Goal: Task Accomplishment & Management: Manage account settings

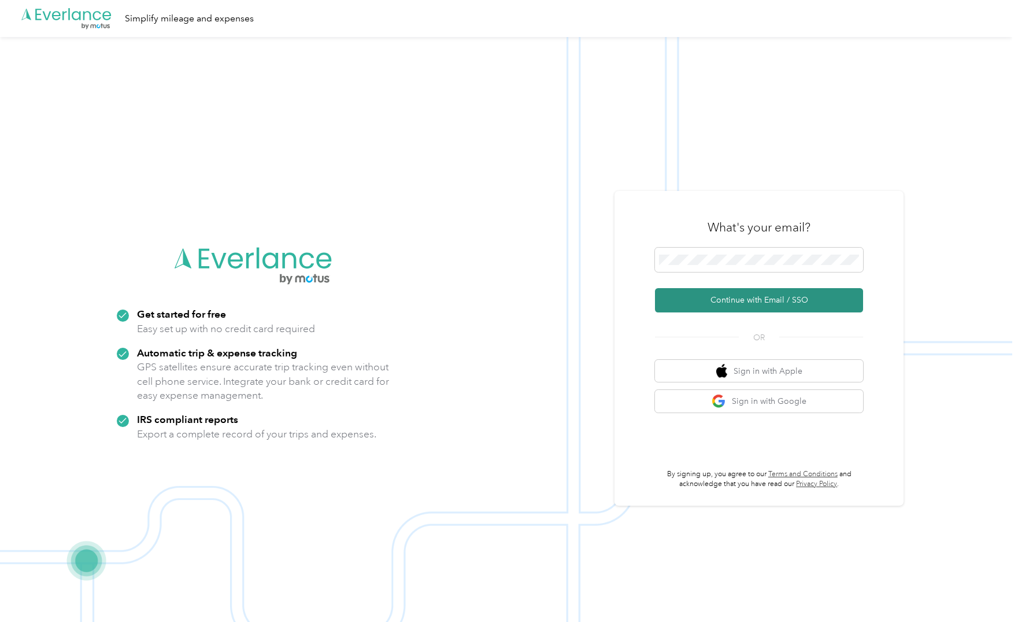
click at [716, 298] on button "Continue with Email / SSO" at bounding box center [759, 300] width 208 height 24
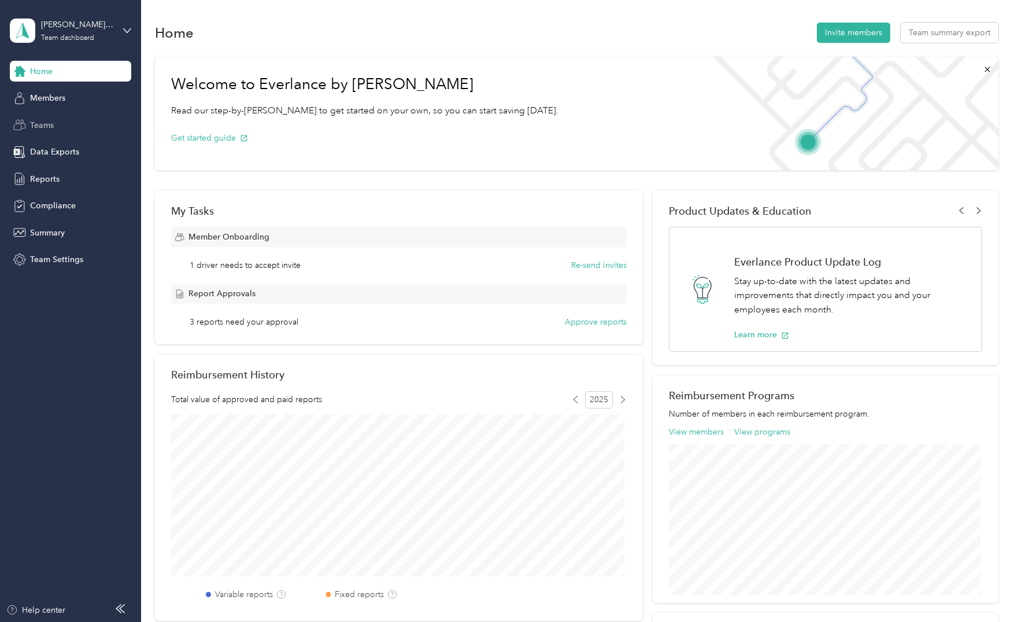
click at [29, 127] on div "Teams" at bounding box center [70, 124] width 121 height 21
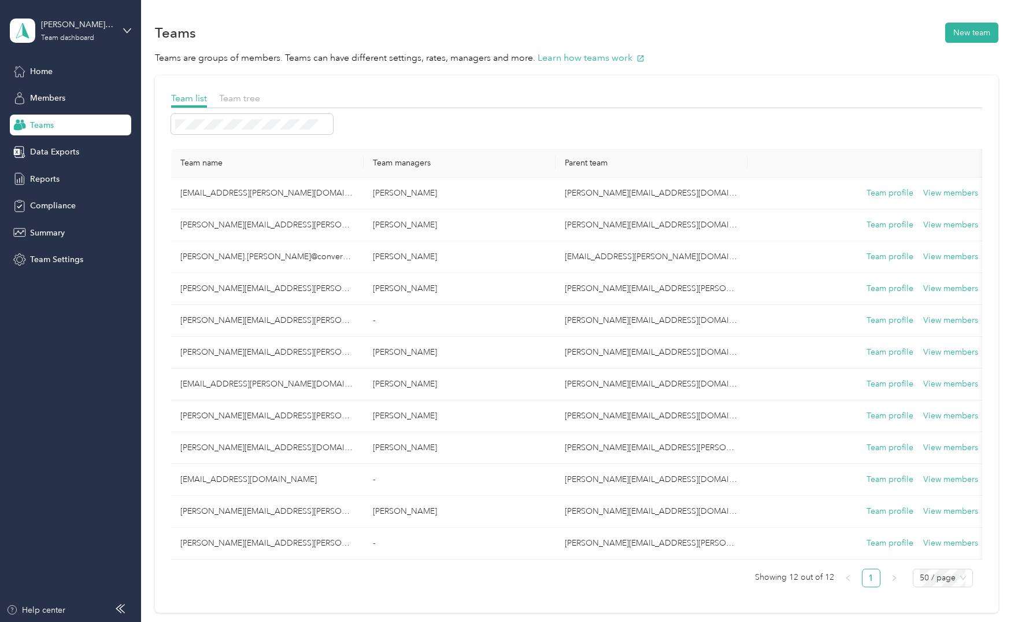
click at [43, 167] on div "Home Members Teams Data Exports Reports Compliance Summary Team Settings" at bounding box center [70, 165] width 121 height 209
click at [44, 178] on span "Reports" at bounding box center [44, 179] width 29 height 12
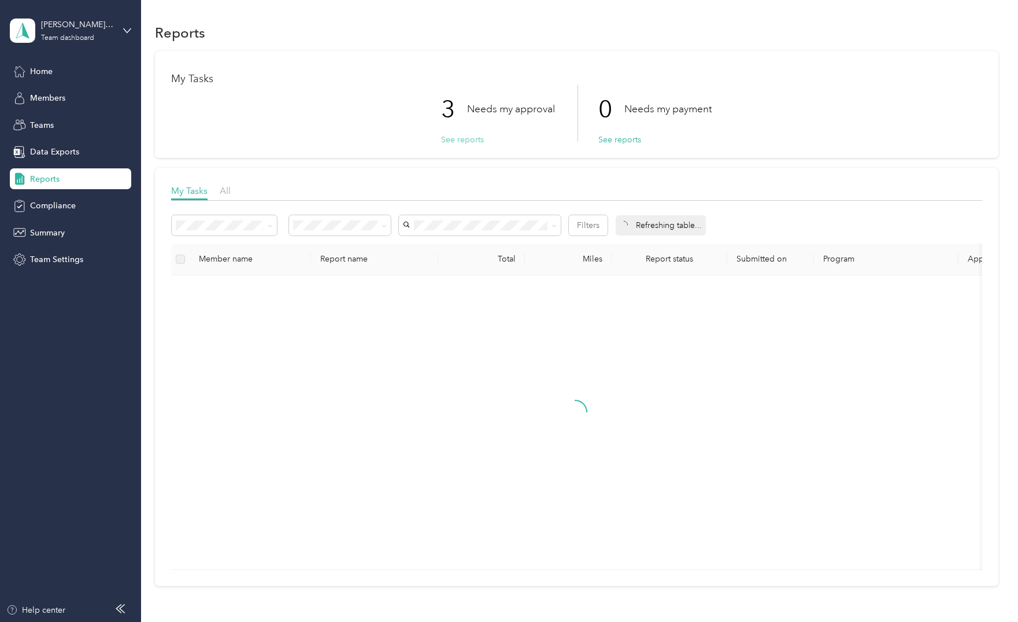
click at [455, 138] on button "See reports" at bounding box center [462, 140] width 43 height 12
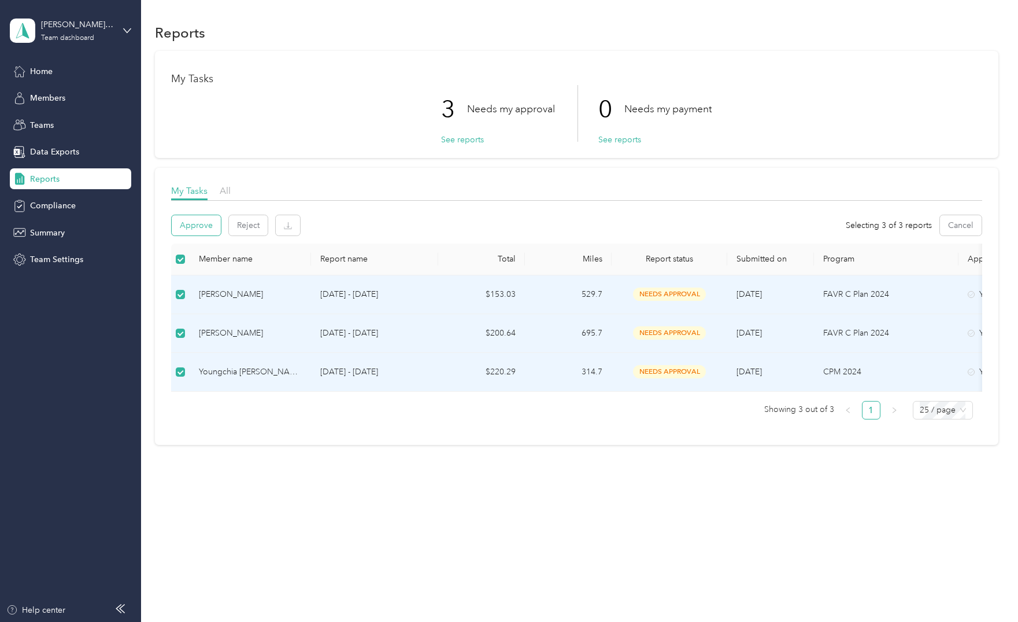
click at [197, 224] on button "Approve" at bounding box center [196, 225] width 49 height 20
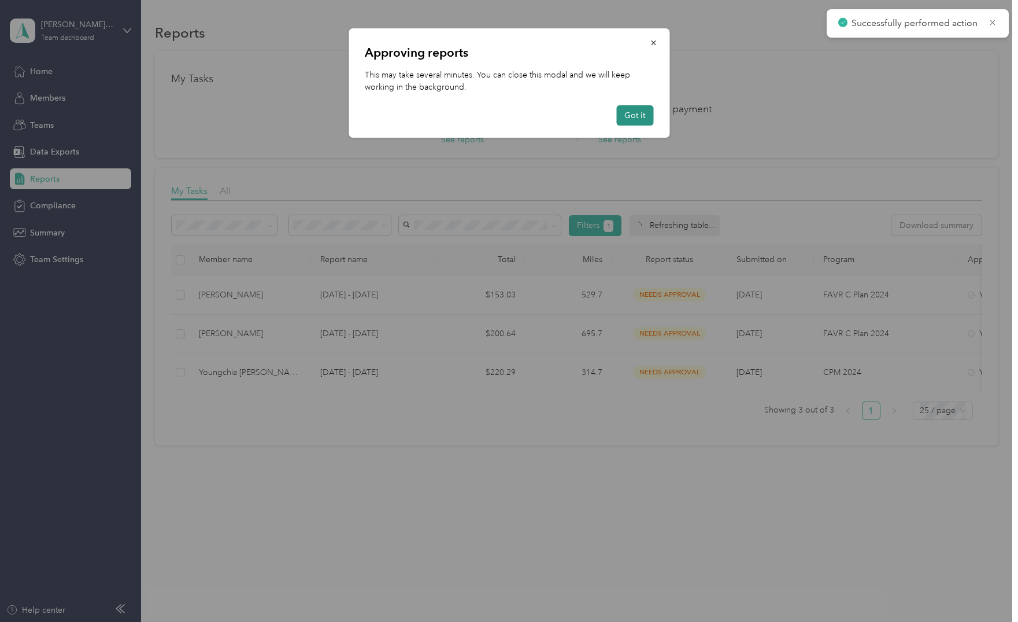
click at [638, 113] on button "Got it" at bounding box center [634, 115] width 37 height 20
